Goal: Task Accomplishment & Management: Use online tool/utility

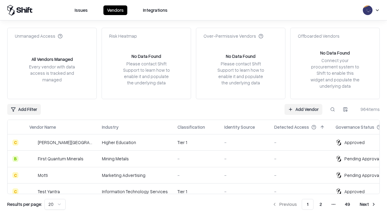
click at [303, 109] on link "Add Vendor" at bounding box center [303, 109] width 38 height 11
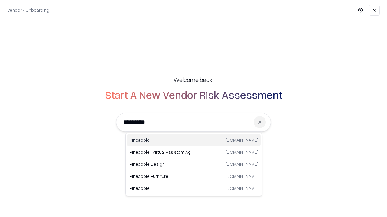
click at [194, 140] on div "Pineapple [DOMAIN_NAME]" at bounding box center [193, 140] width 133 height 12
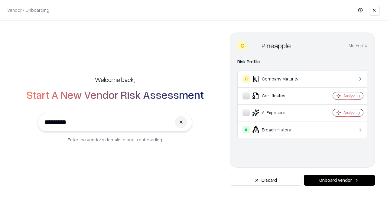
type input "*********"
click at [339, 181] on button "Onboard Vendor" at bounding box center [339, 180] width 71 height 11
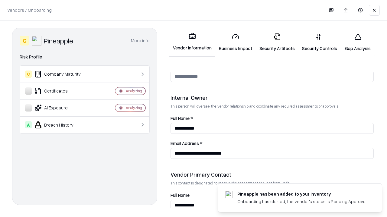
scroll to position [313, 0]
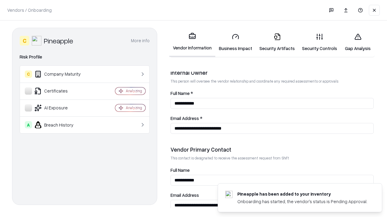
click at [277, 42] on link "Security Artifacts" at bounding box center [277, 42] width 43 height 28
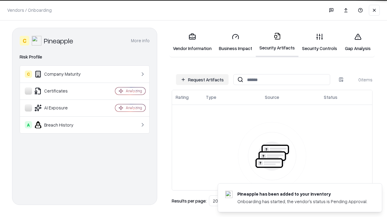
click at [202, 80] on button "Request Artifacts" at bounding box center [202, 79] width 53 height 11
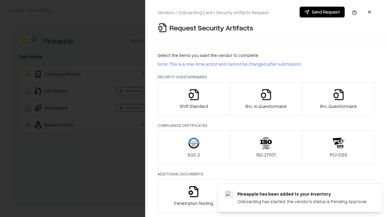
click at [338, 99] on icon "button" at bounding box center [338, 95] width 12 height 12
click at [265, 99] on icon "button" at bounding box center [266, 95] width 12 height 12
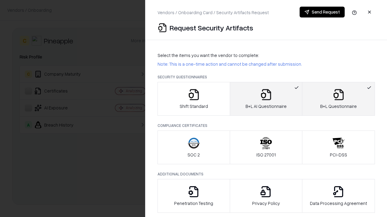
click at [322, 12] on button "Send Request" at bounding box center [321, 12] width 45 height 11
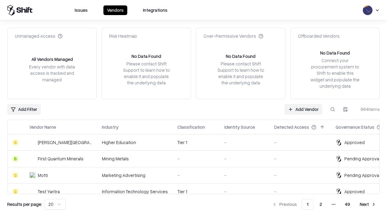
click at [303, 109] on link "Add Vendor" at bounding box center [303, 109] width 38 height 11
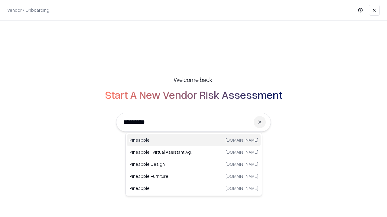
click at [194, 140] on div "Pineapple [DOMAIN_NAME]" at bounding box center [193, 140] width 133 height 12
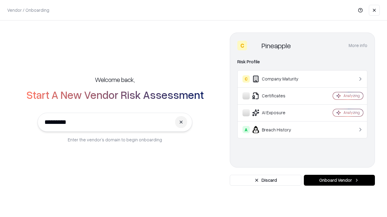
type input "*********"
click at [339, 181] on button "Onboard Vendor" at bounding box center [339, 180] width 71 height 11
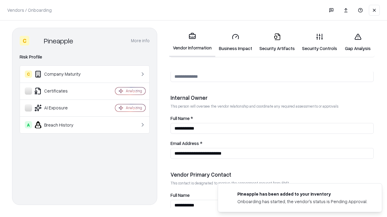
scroll to position [313, 0]
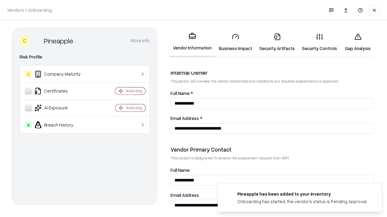
click at [357, 42] on link "Gap Analysis" at bounding box center [357, 42] width 34 height 28
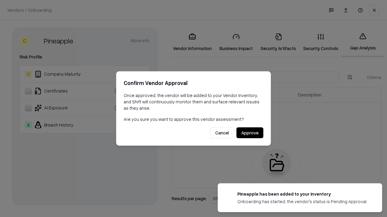
click at [249, 133] on button "Approve" at bounding box center [249, 133] width 27 height 11
